Goal: Navigation & Orientation: Understand site structure

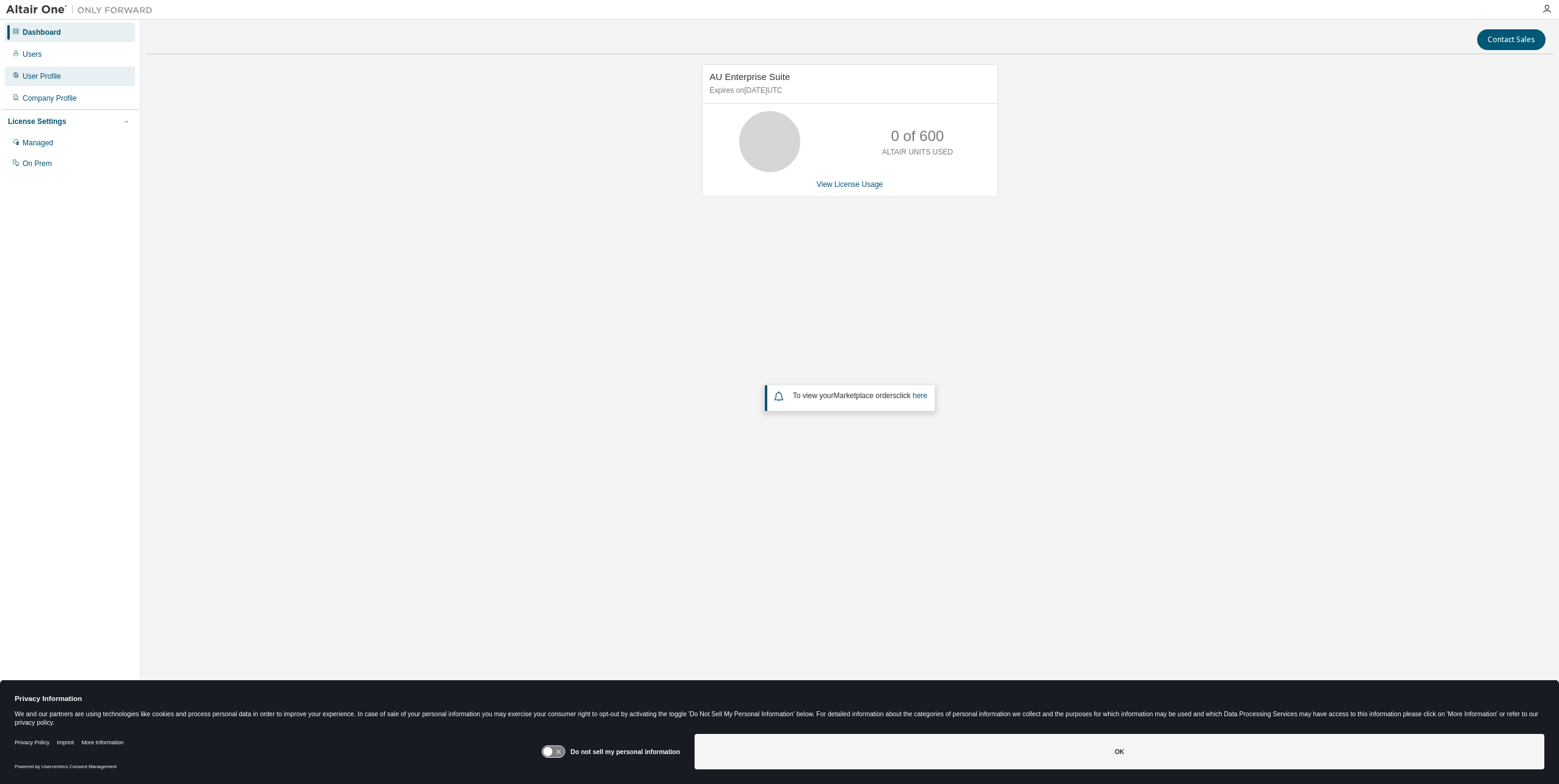
click at [36, 71] on div "User Profile" at bounding box center [41, 76] width 38 height 10
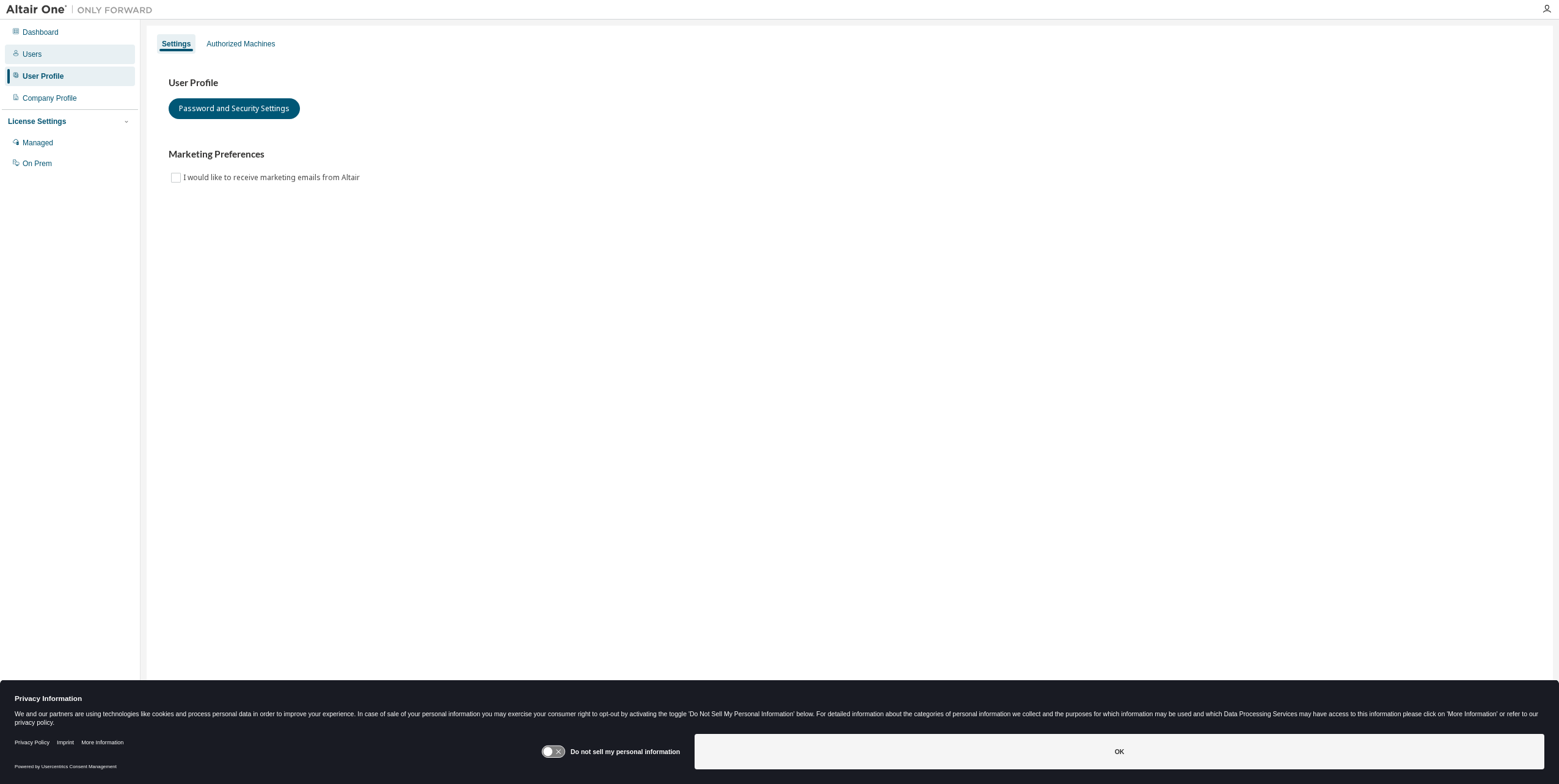
click at [41, 56] on div "Users" at bounding box center [70, 55] width 130 height 20
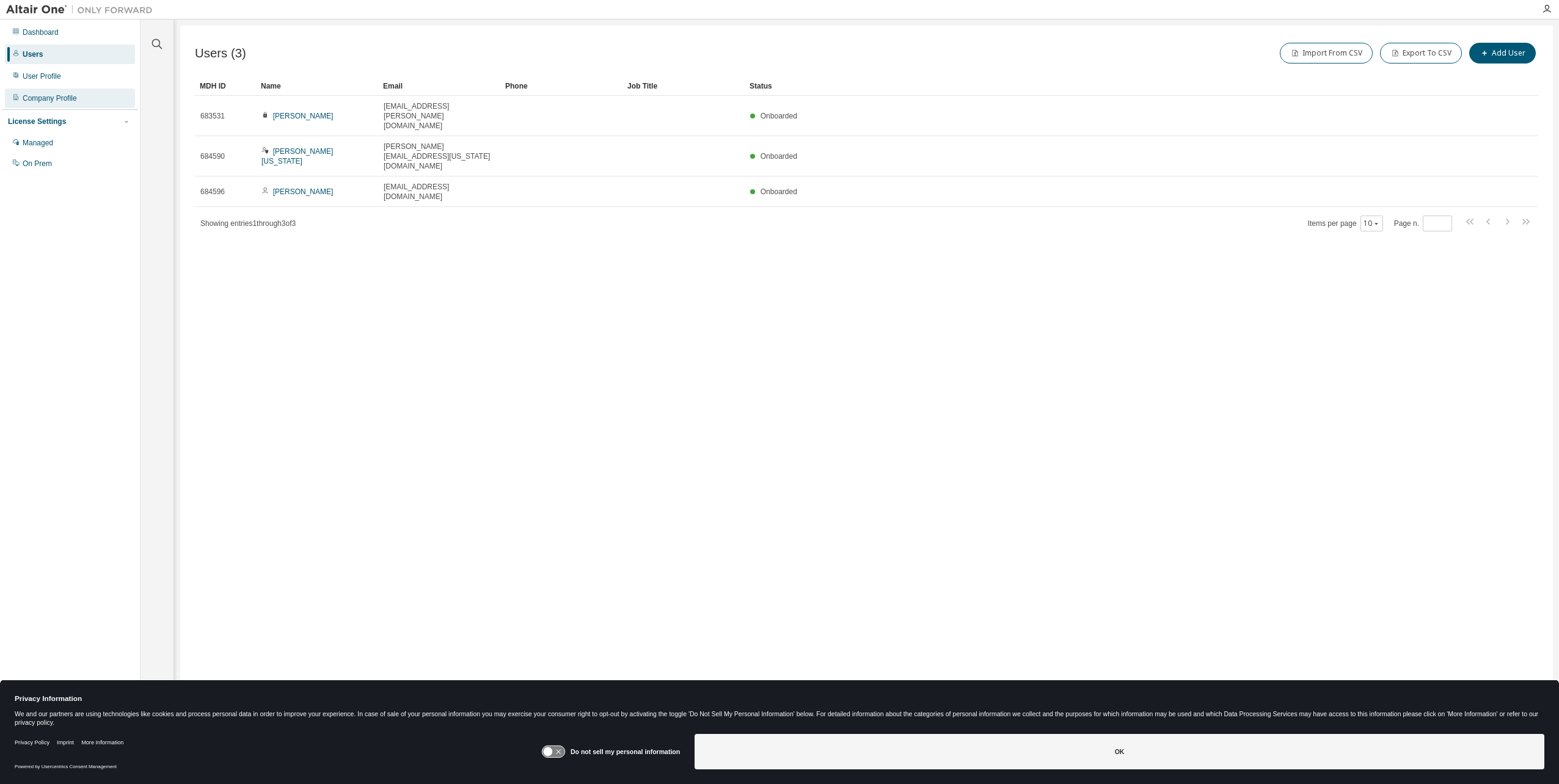
click at [38, 99] on div "Company Profile" at bounding box center [50, 99] width 55 height 10
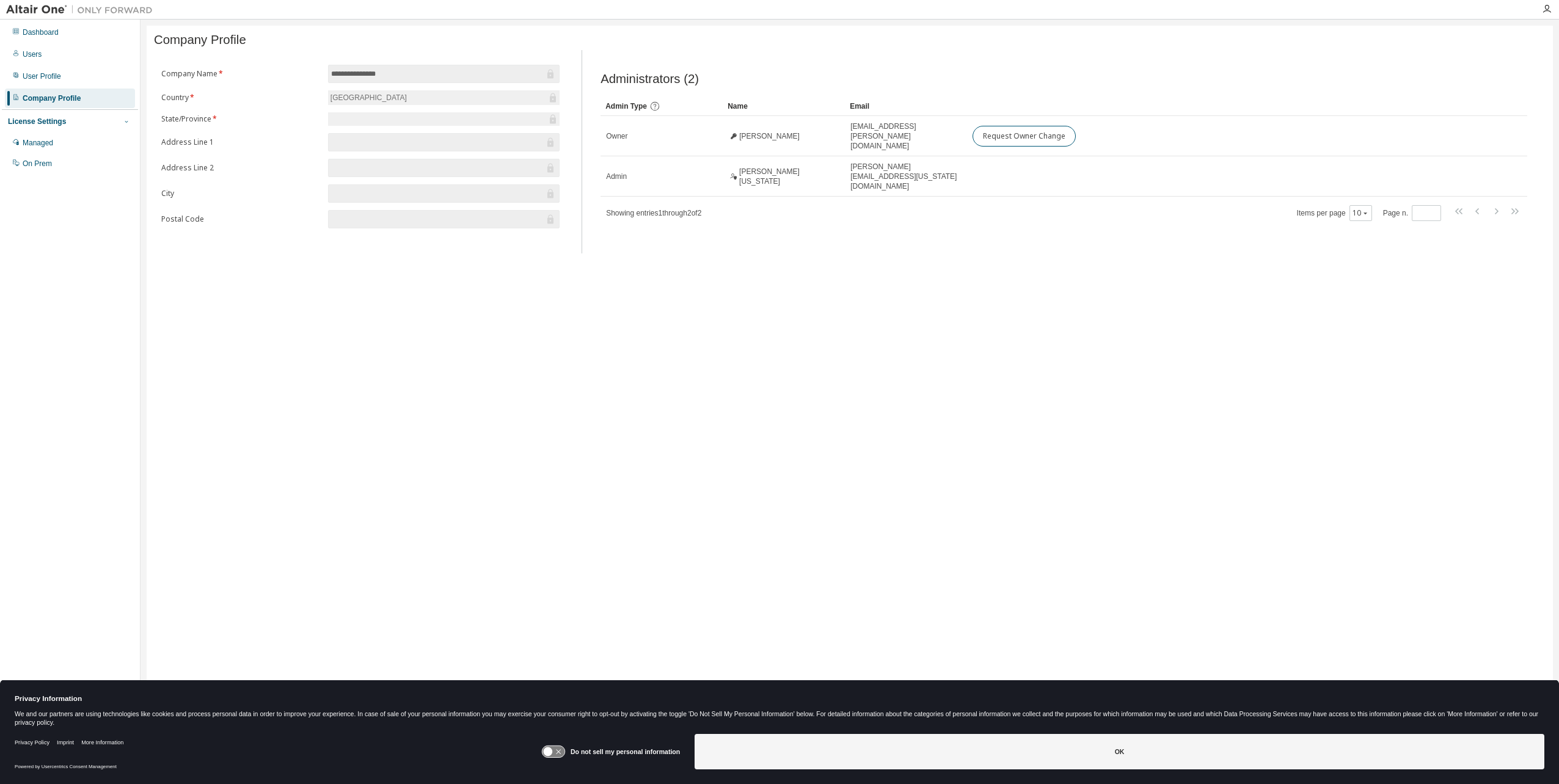
click at [129, 122] on icon "button" at bounding box center [126, 121] width 7 height 7
click at [128, 122] on icon "button" at bounding box center [126, 121] width 7 height 7
click at [44, 164] on div "On Prem" at bounding box center [36, 164] width 29 height 10
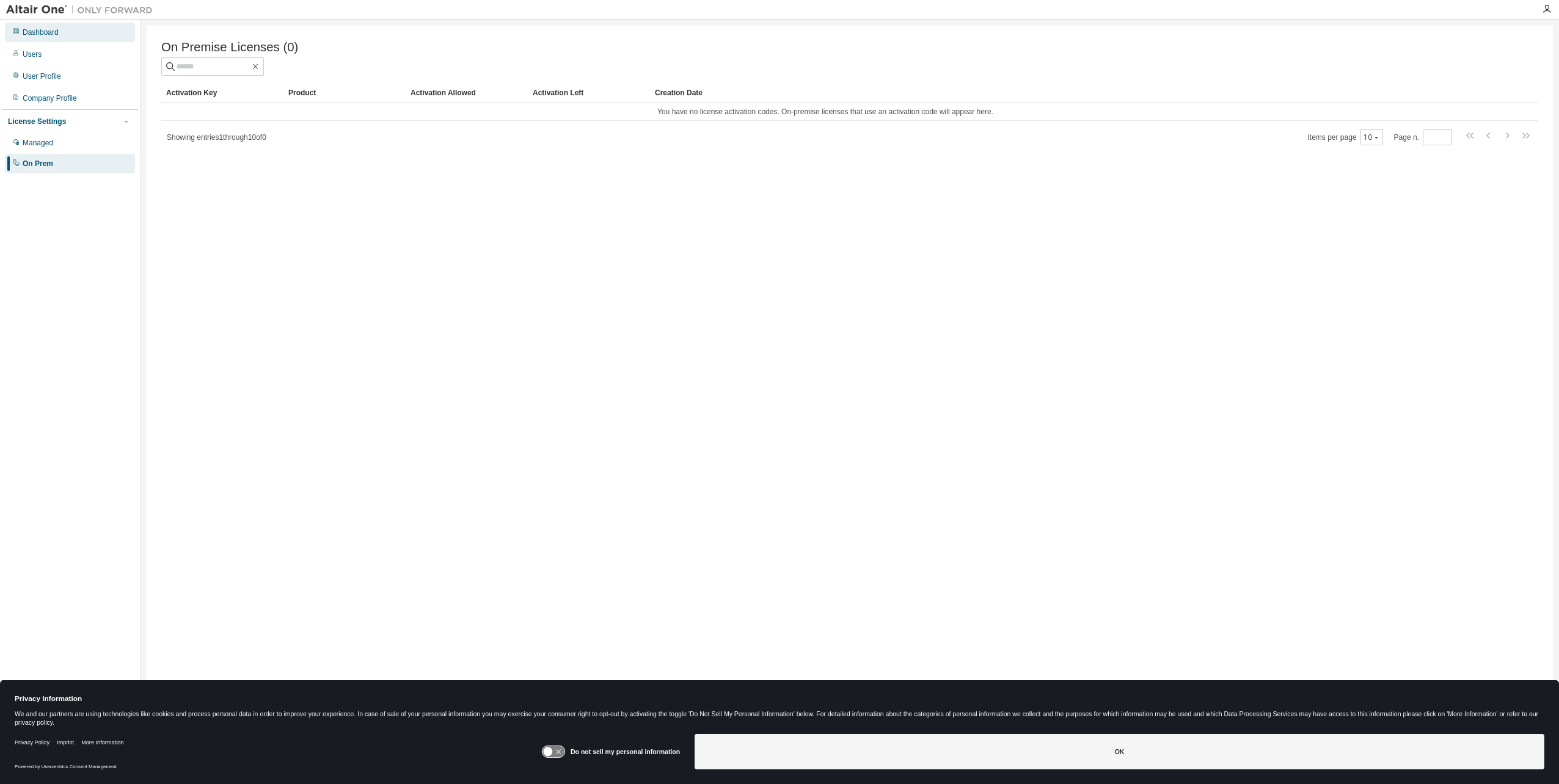
click at [36, 41] on div "Dashboard" at bounding box center [70, 32] width 130 height 20
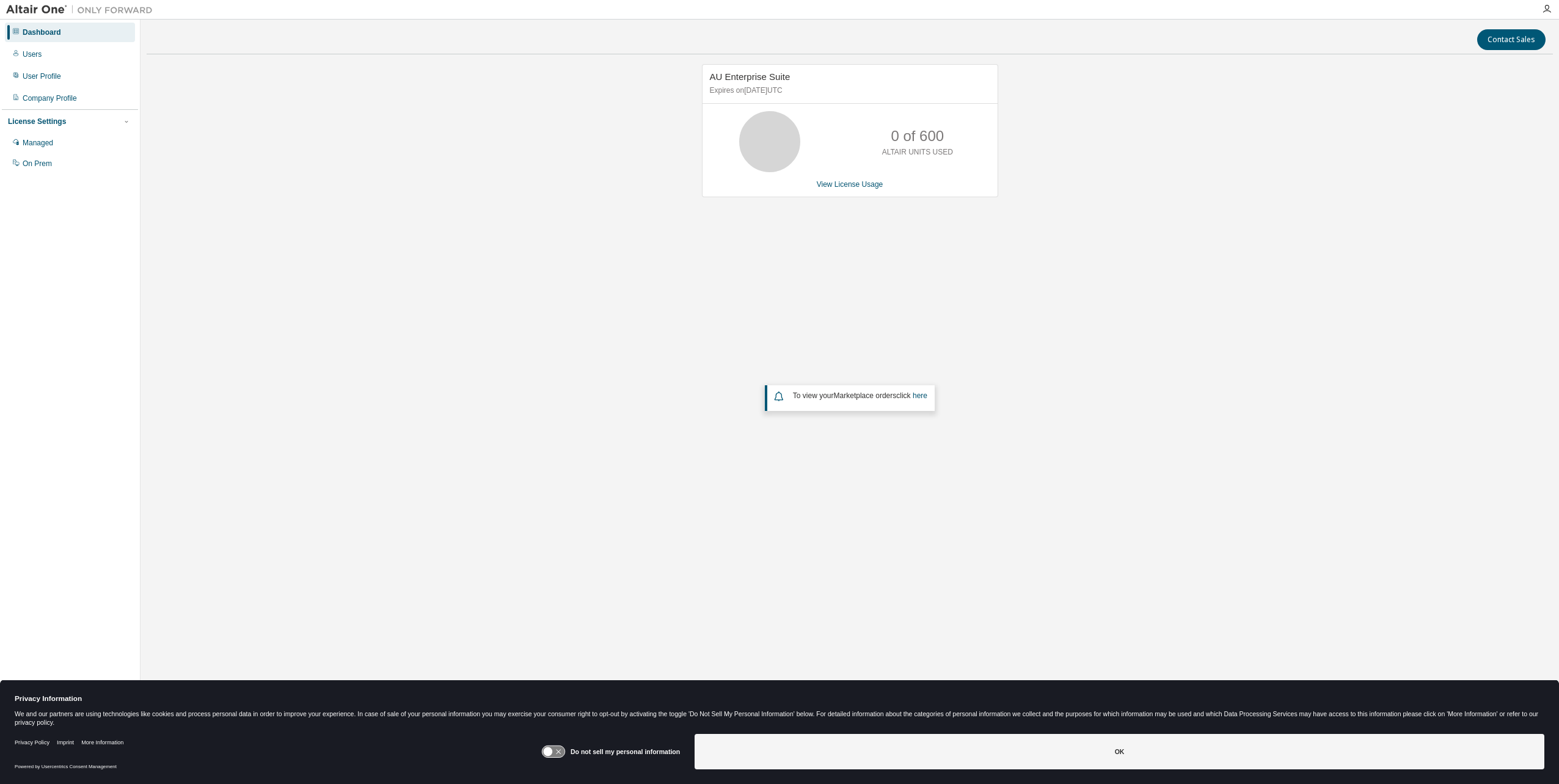
click at [1067, 275] on div "AU Enterprise Suite Expires on [DATE] UTC 0 of 600 ALTAIR UNITS USED View Licen…" at bounding box center [850, 318] width 1406 height 510
